Goal: Task Accomplishment & Management: Manage account settings

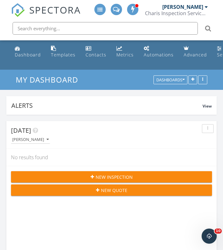
click at [46, 29] on input "text" at bounding box center [106, 28] width 186 height 13
type input "a"
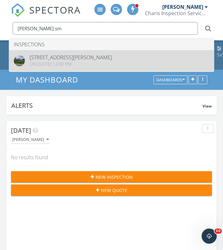
type input "thelma sm"
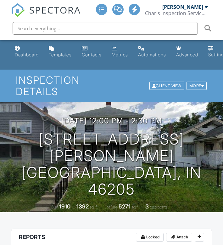
click at [72, 29] on input "text" at bounding box center [106, 28] width 186 height 13
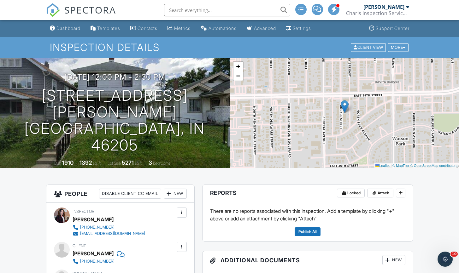
click at [188, 13] on input "text" at bounding box center [227, 10] width 126 height 13
click at [193, 11] on input "text" at bounding box center [227, 10] width 126 height 13
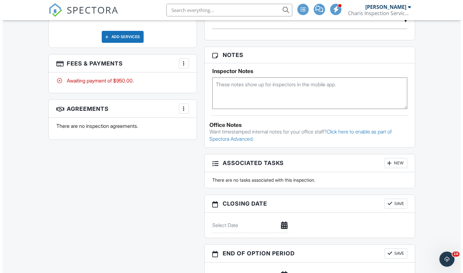
scroll to position [354, 0]
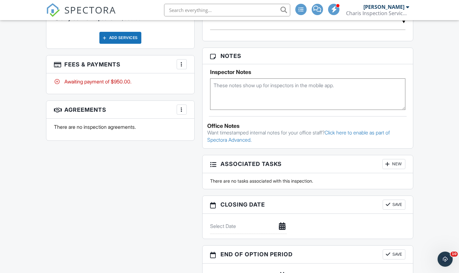
click at [178, 61] on div at bounding box center [181, 64] width 6 height 6
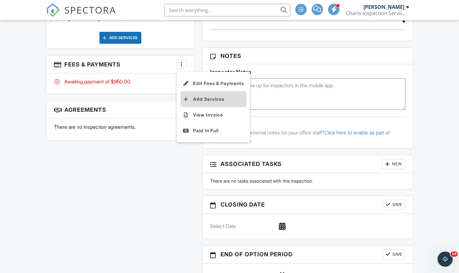
click at [206, 92] on li "Add Services" at bounding box center [213, 99] width 66 height 16
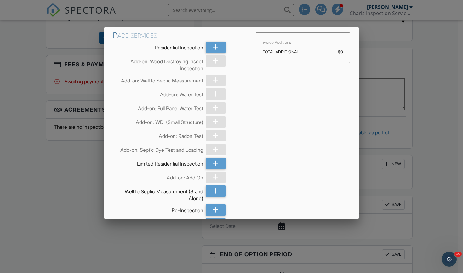
scroll to position [529, 0]
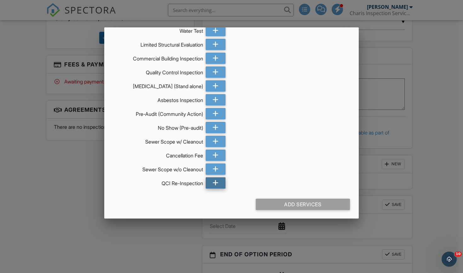
click at [213, 185] on icon at bounding box center [216, 182] width 6 height 11
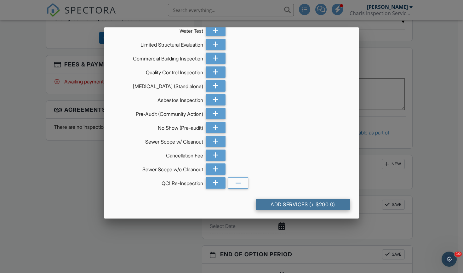
click at [223, 200] on div "Add Services (+ $200.0)" at bounding box center [303, 204] width 95 height 11
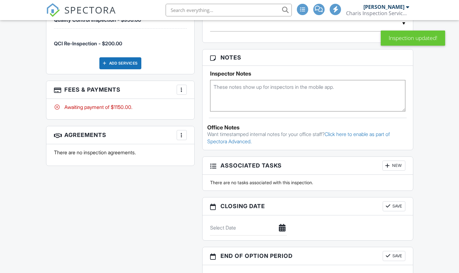
scroll to position [359, 0]
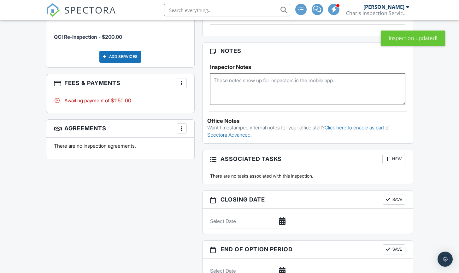
click at [182, 80] on div at bounding box center [181, 83] width 6 height 6
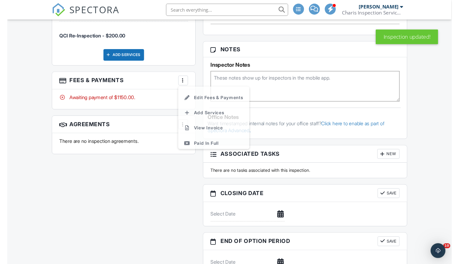
scroll to position [0, 0]
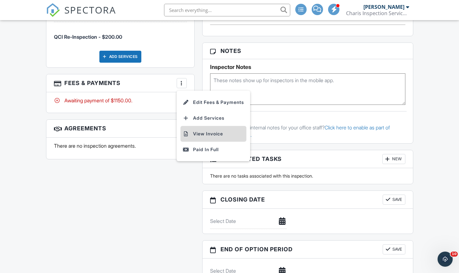
click at [201, 128] on li "View Invoice" at bounding box center [213, 134] width 66 height 16
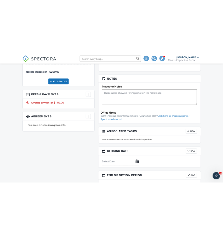
scroll to position [359, 0]
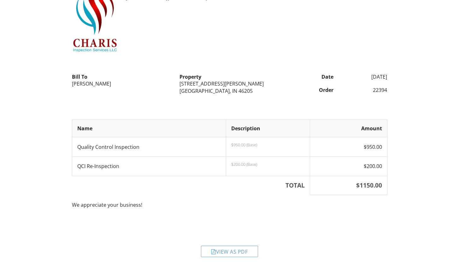
scroll to position [44, 0]
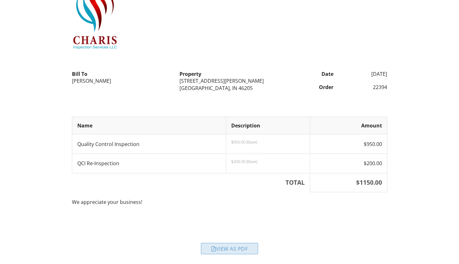
click at [217, 247] on div "View as PDF" at bounding box center [229, 248] width 57 height 11
